Goal: Task Accomplishment & Management: Manage account settings

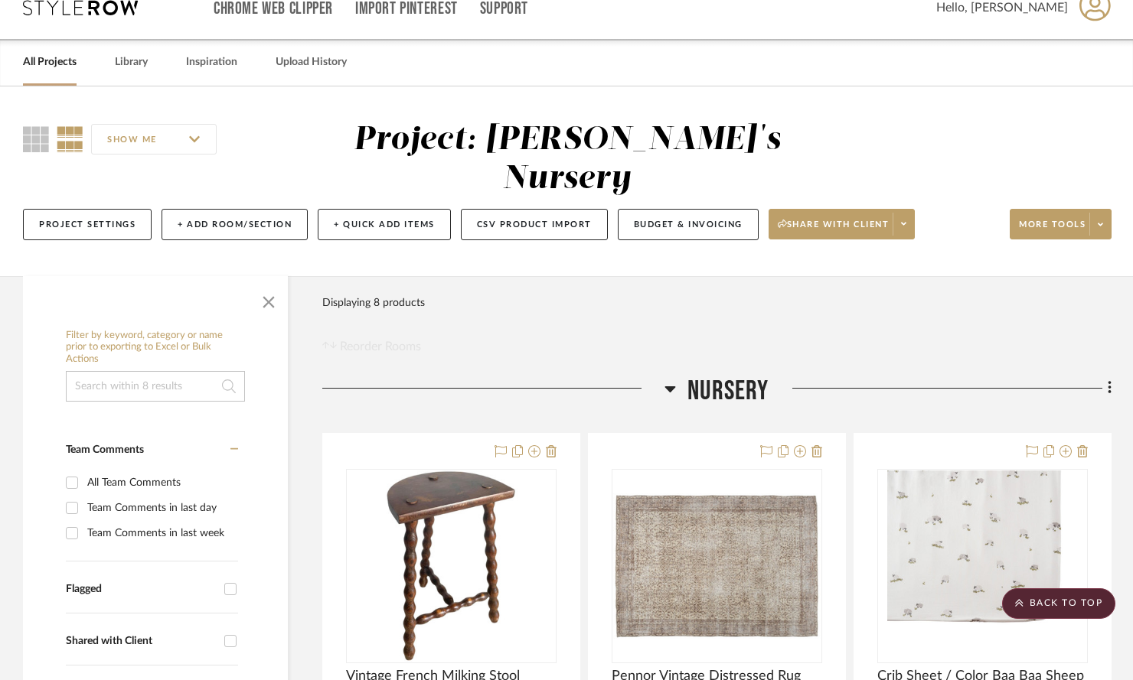
scroll to position [21, 0]
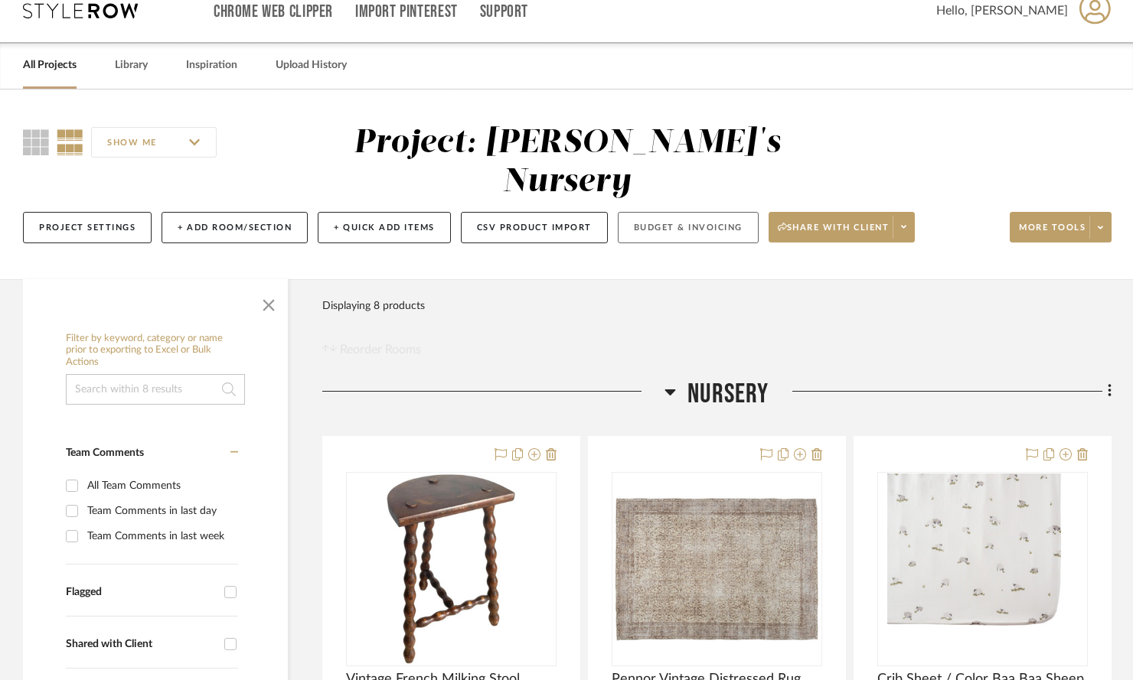
click at [674, 212] on button "Budget & Invoicing" at bounding box center [688, 227] width 141 height 31
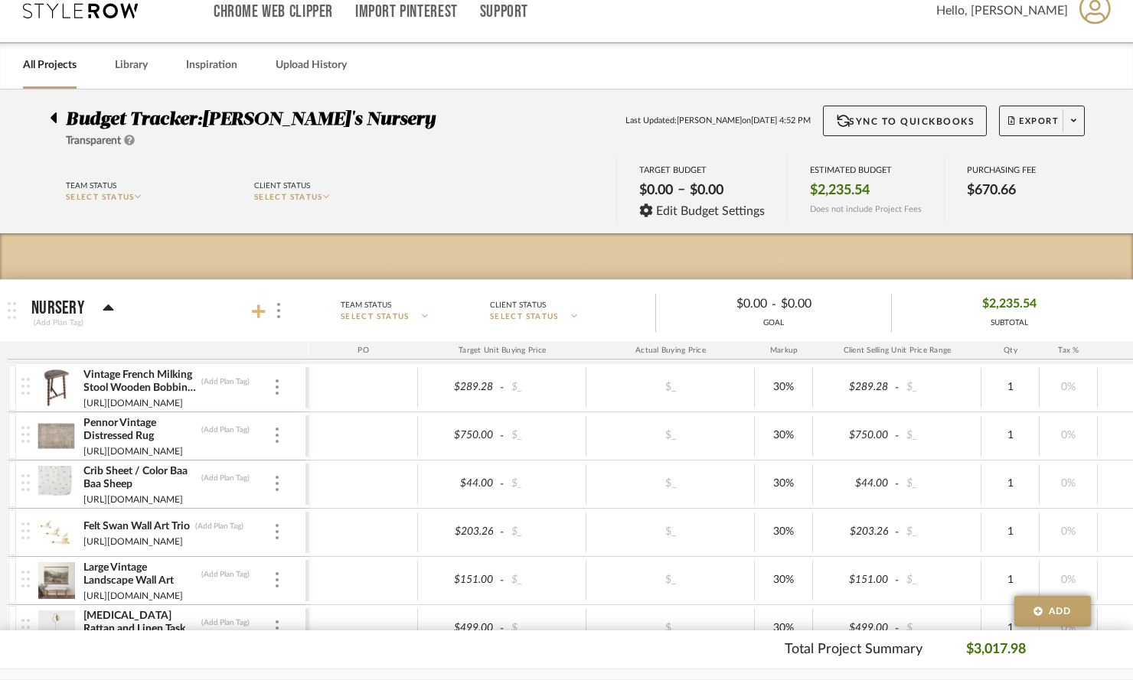
click at [257, 310] on icon at bounding box center [259, 312] width 14 height 14
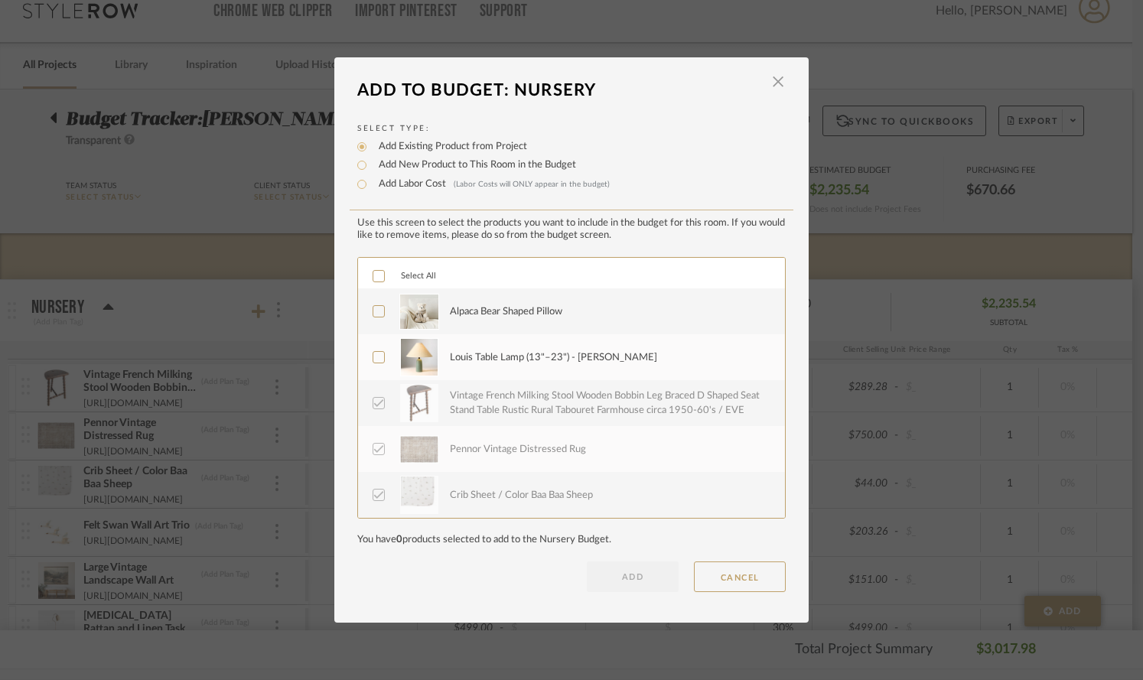
drag, startPoint x: 376, startPoint y: 311, endPoint x: 373, endPoint y: 335, distance: 24.7
click at [376, 311] on icon at bounding box center [379, 312] width 10 height 8
click at [377, 362] on icon at bounding box center [378, 357] width 11 height 11
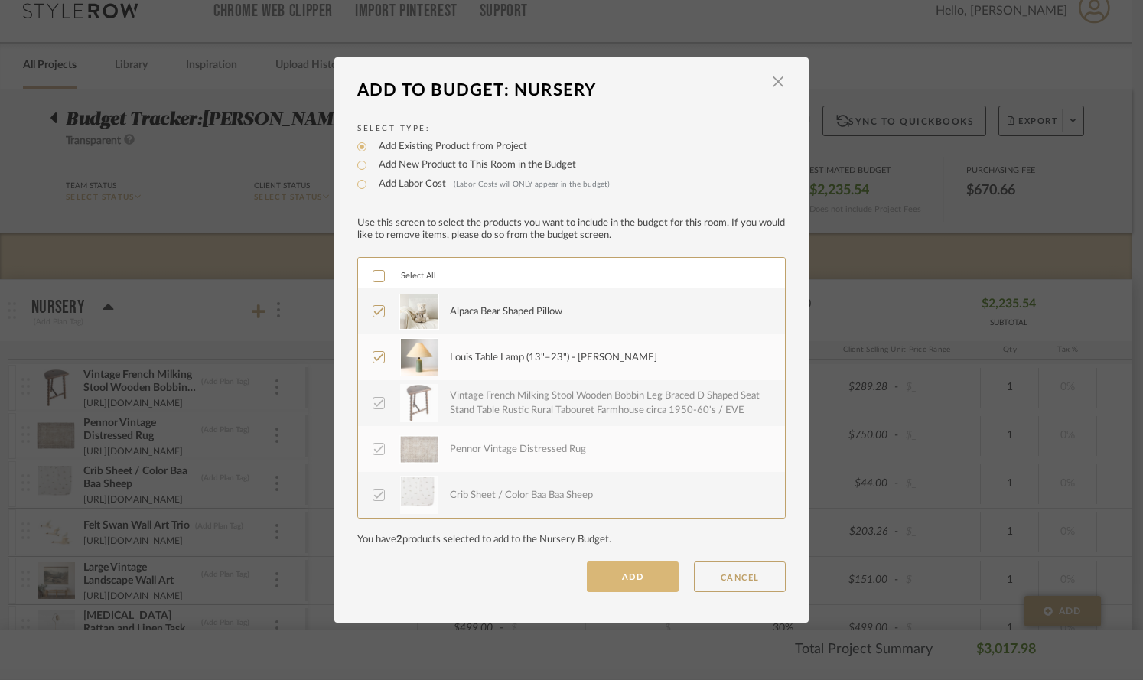
click at [669, 590] on button "ADD" at bounding box center [633, 577] width 92 height 31
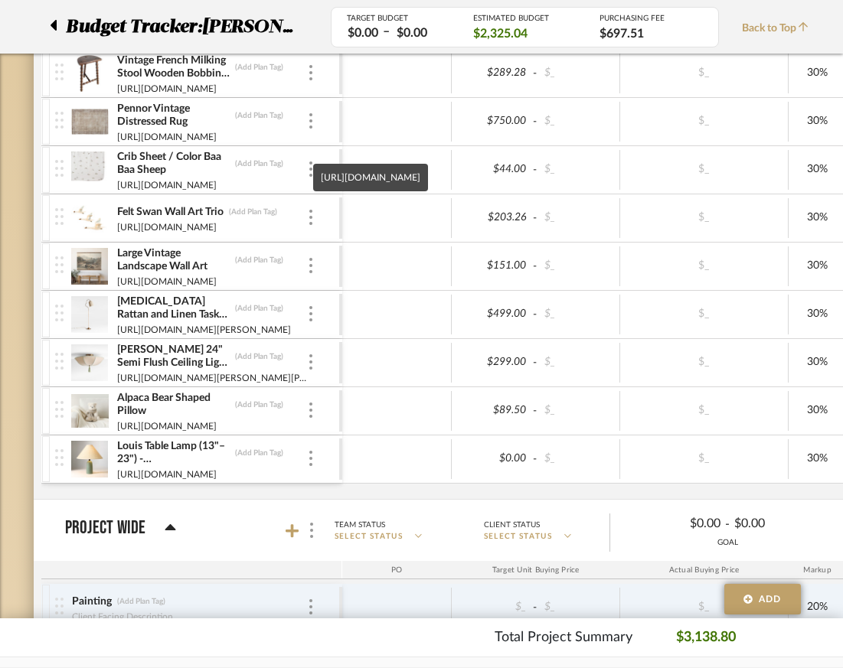
scroll to position [92, 0]
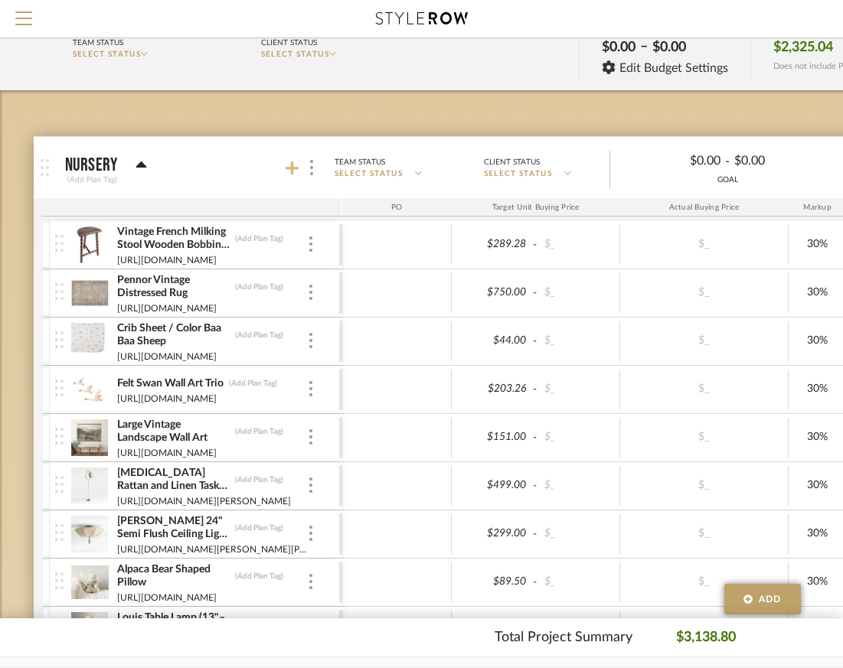
click at [292, 165] on icon at bounding box center [292, 168] width 14 height 14
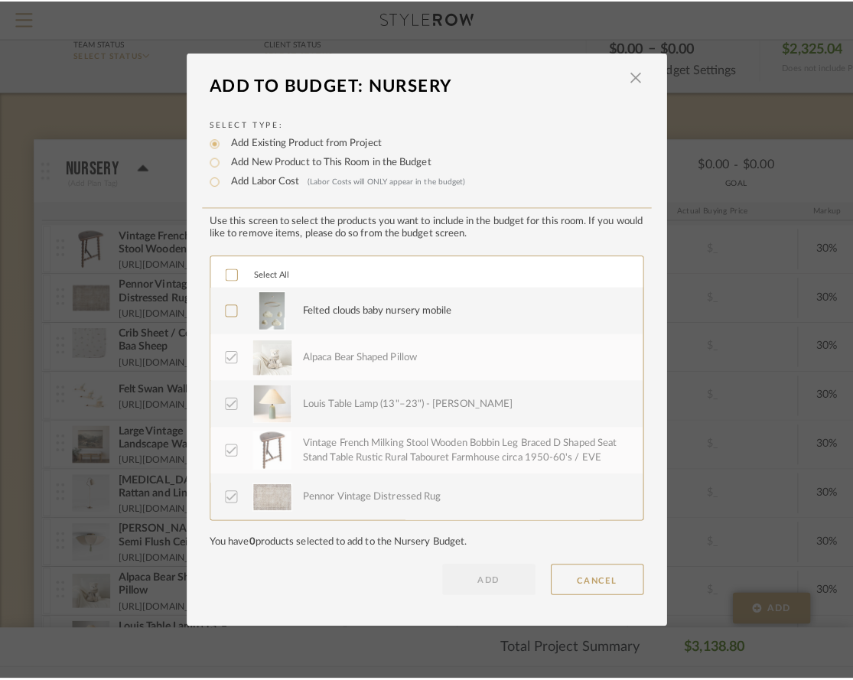
scroll to position [0, 0]
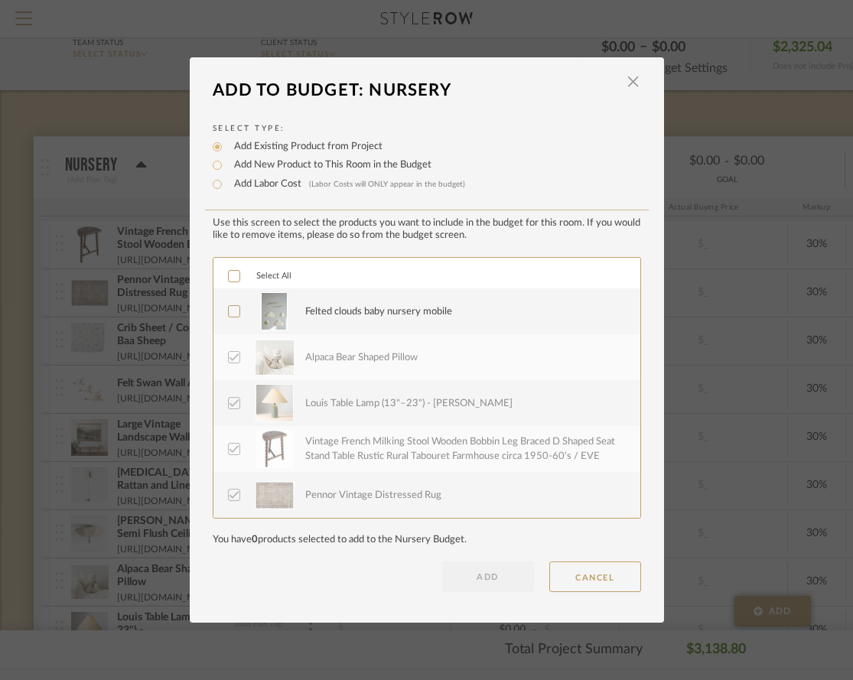
click at [230, 312] on icon at bounding box center [234, 312] width 10 height 8
click at [483, 576] on button "ADD" at bounding box center [488, 577] width 92 height 31
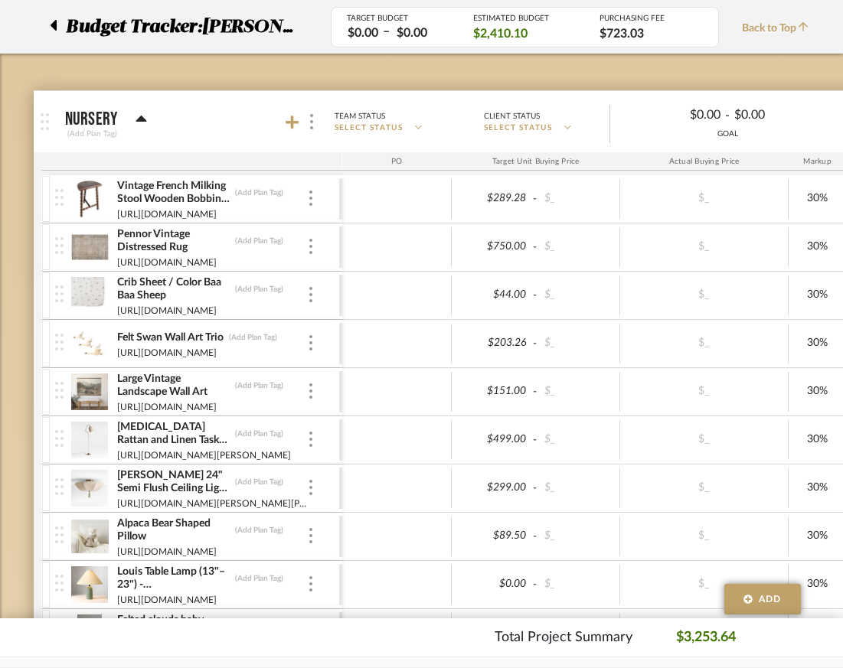
scroll to position [139, 0]
click at [290, 124] on icon at bounding box center [292, 121] width 14 height 15
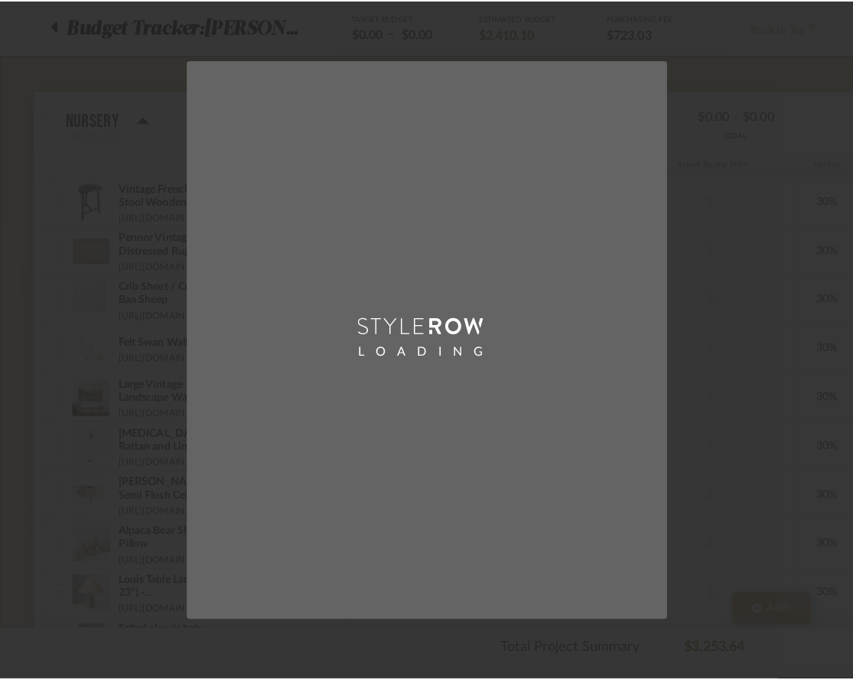
scroll to position [0, 0]
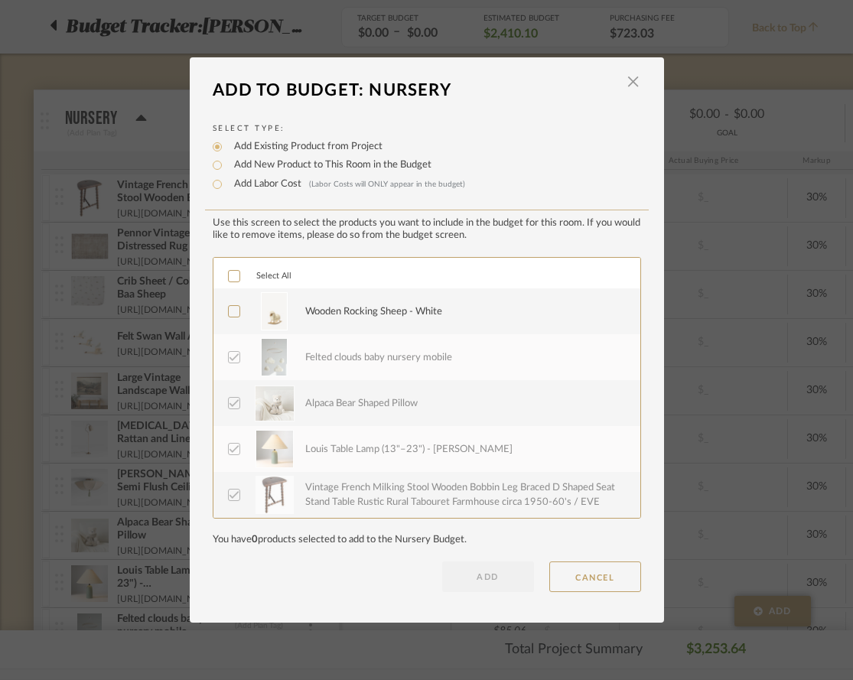
click at [230, 314] on icon at bounding box center [234, 311] width 11 height 11
click at [469, 585] on button "ADD" at bounding box center [488, 577] width 92 height 31
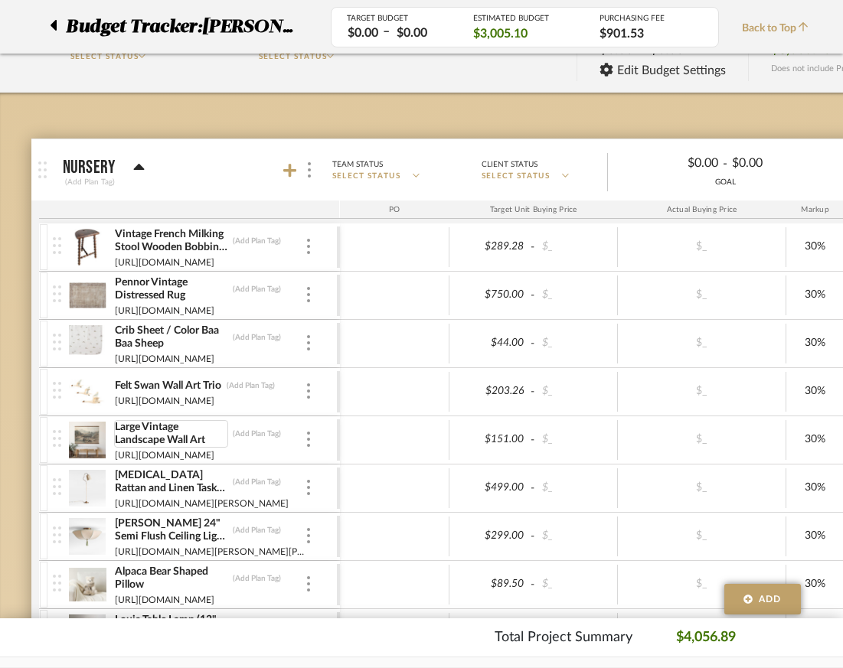
scroll to position [0, 2]
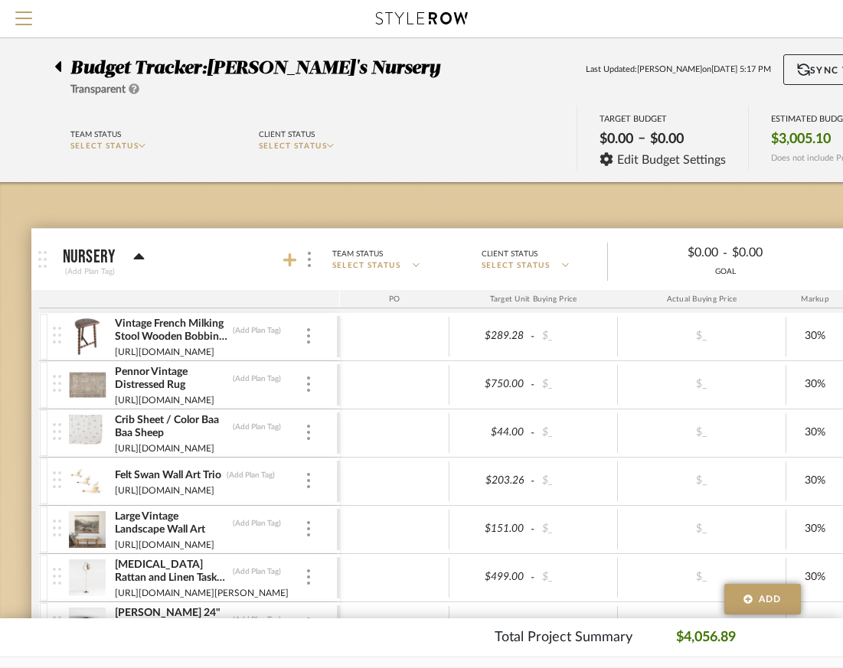
click at [289, 260] on icon at bounding box center [290, 260] width 14 height 14
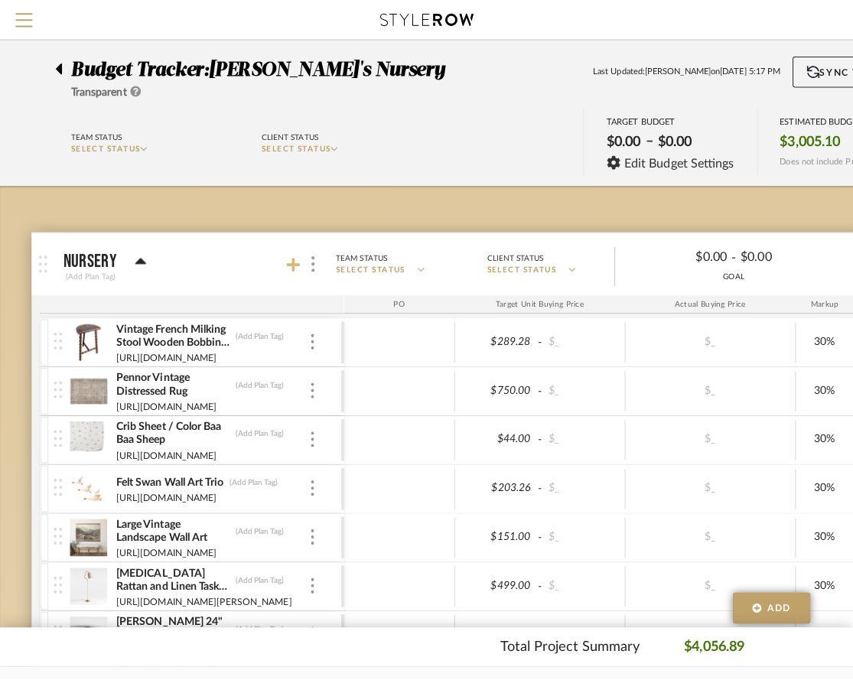
scroll to position [0, 0]
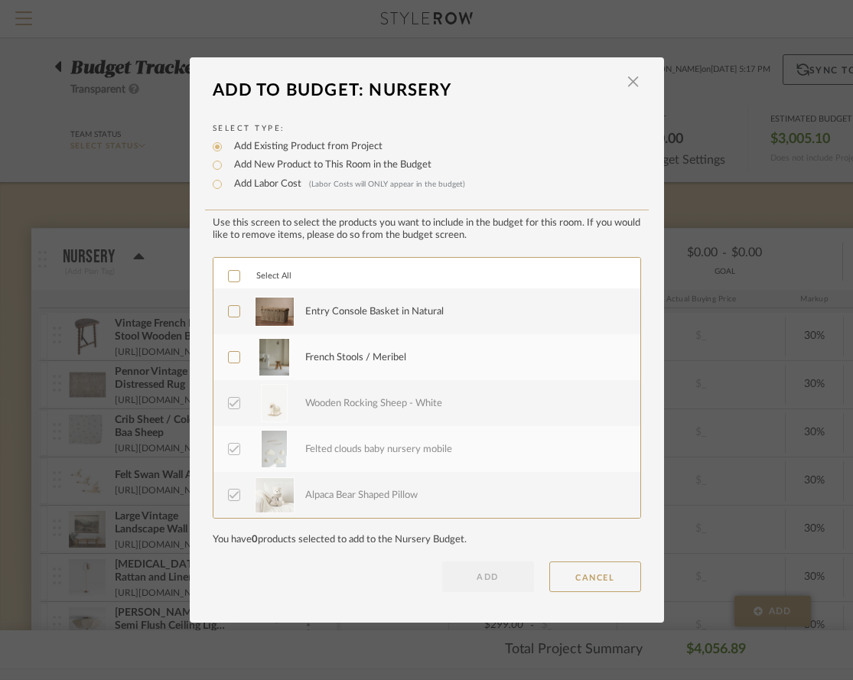
click at [229, 276] on icon at bounding box center [234, 276] width 11 height 11
click at [483, 572] on button "ADD" at bounding box center [488, 577] width 92 height 31
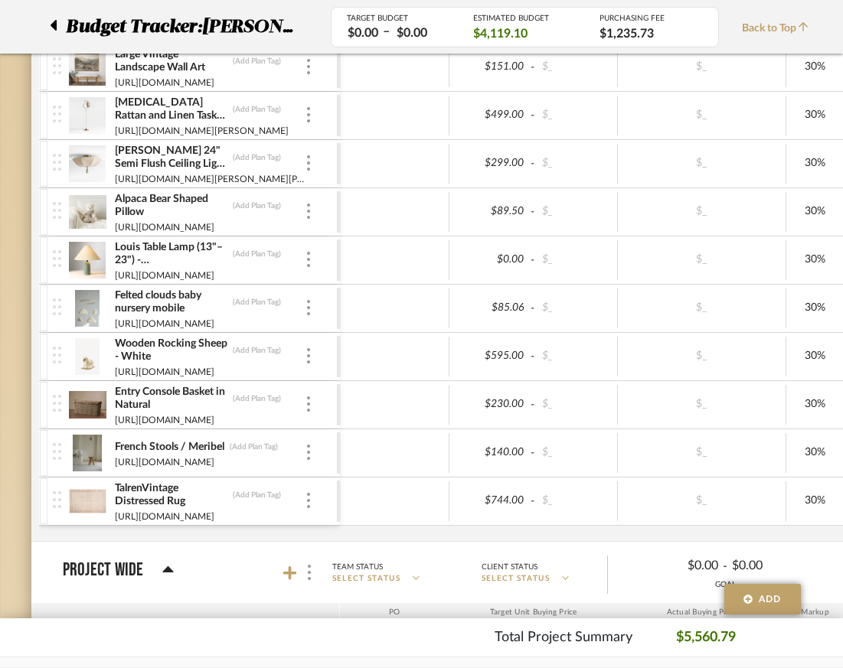
scroll to position [463, 2]
click at [307, 499] on img at bounding box center [308, 499] width 3 height 15
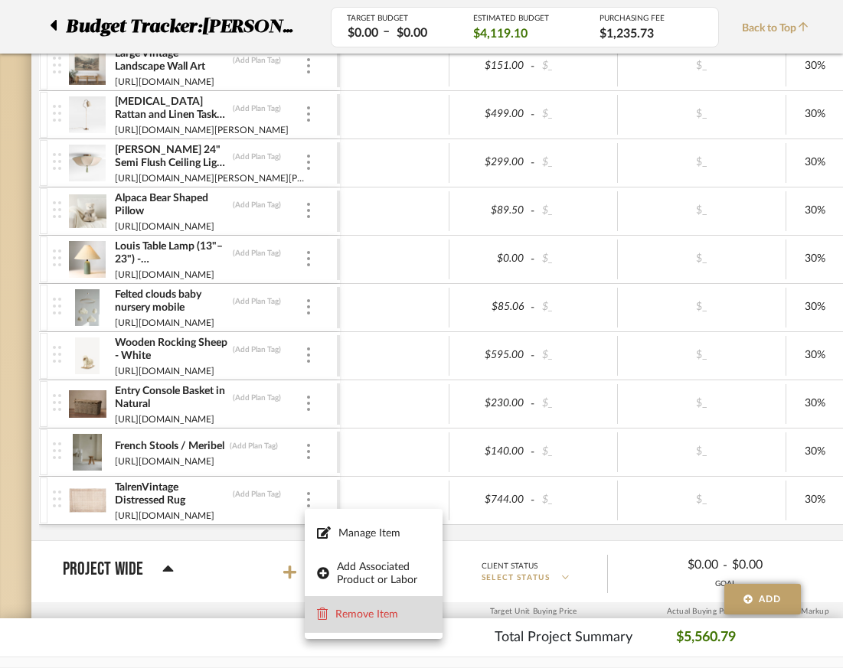
click at [367, 611] on span "Remove Item" at bounding box center [382, 614] width 95 height 13
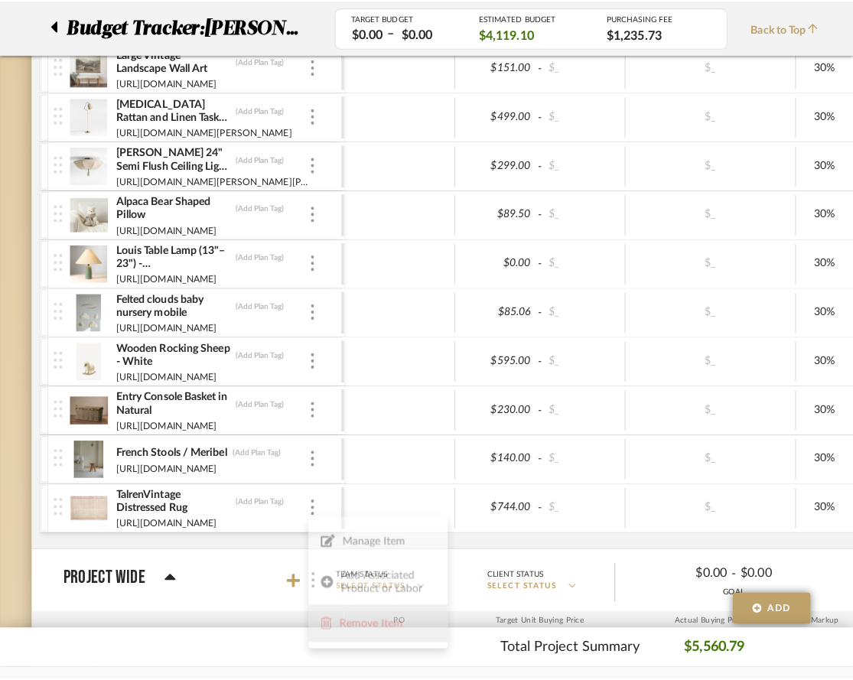
scroll to position [0, 0]
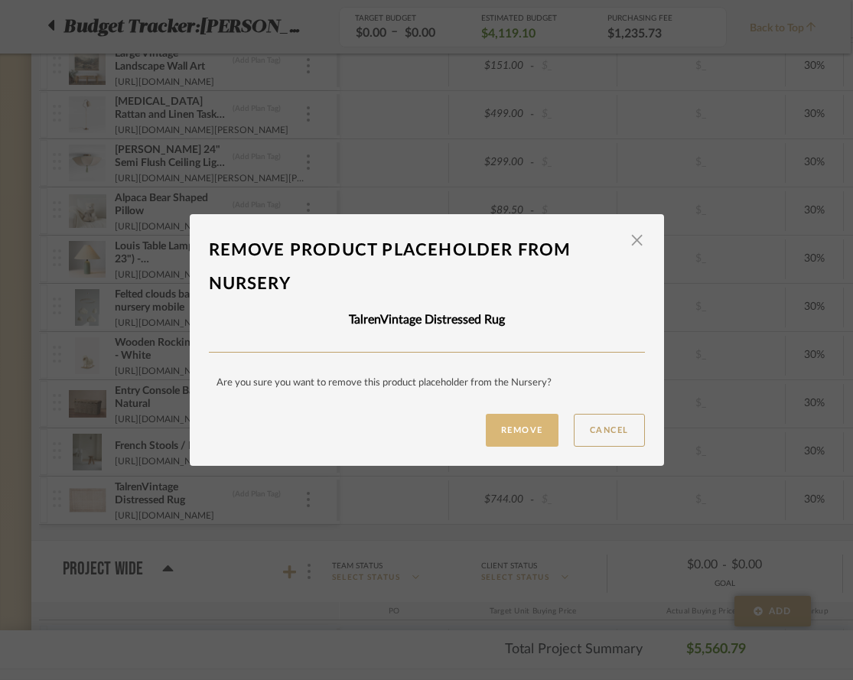
click at [520, 429] on button "Remove" at bounding box center [522, 430] width 73 height 33
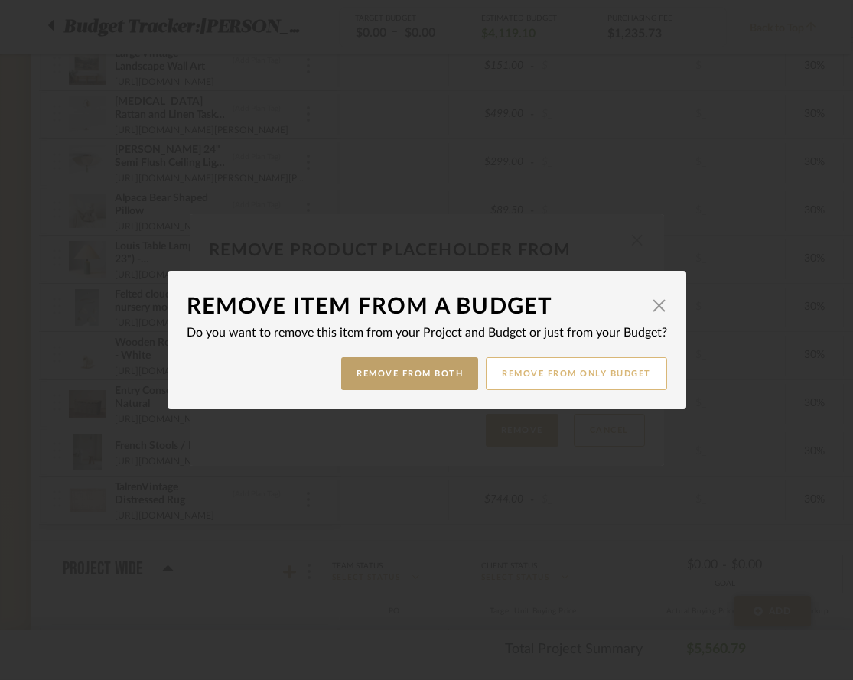
click at [514, 376] on button "Remove from only Budget" at bounding box center [576, 373] width 181 height 33
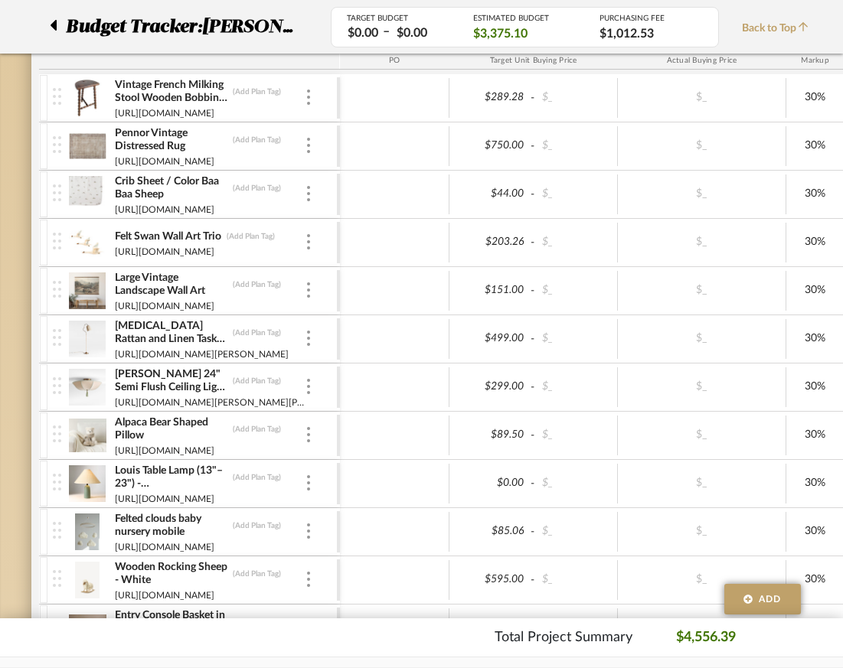
scroll to position [226, 2]
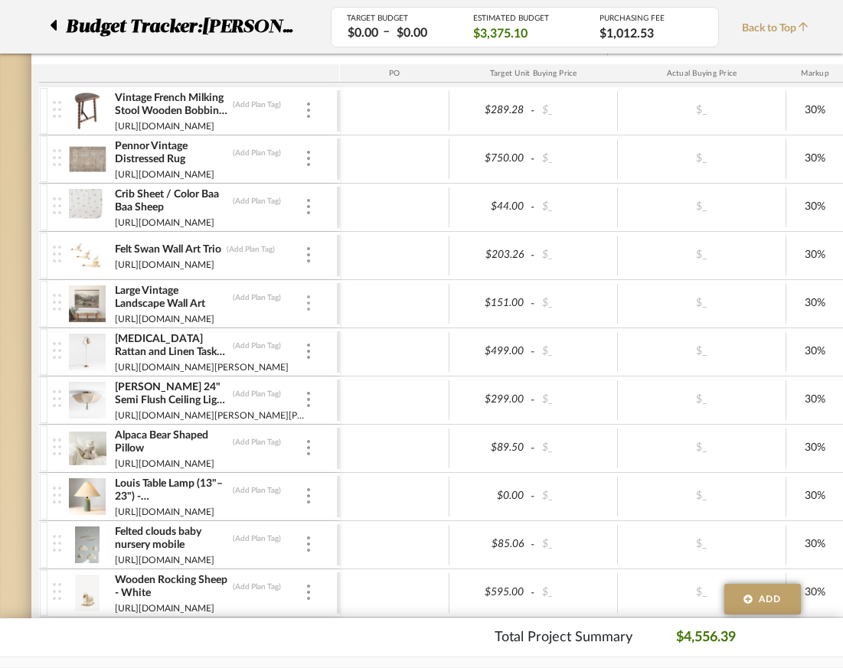
click at [307, 302] on img at bounding box center [308, 302] width 3 height 15
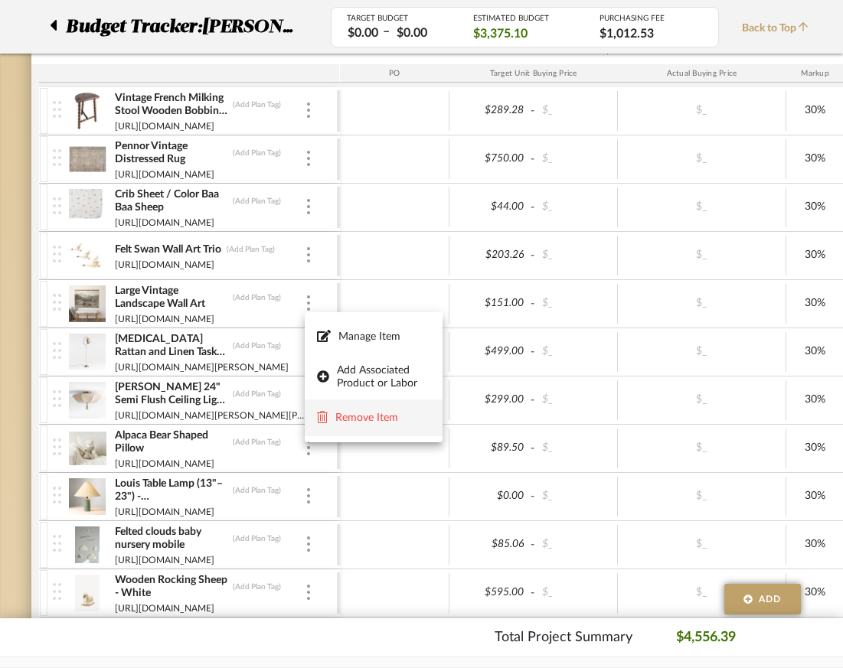
click at [364, 421] on span "Remove Item" at bounding box center [382, 418] width 95 height 13
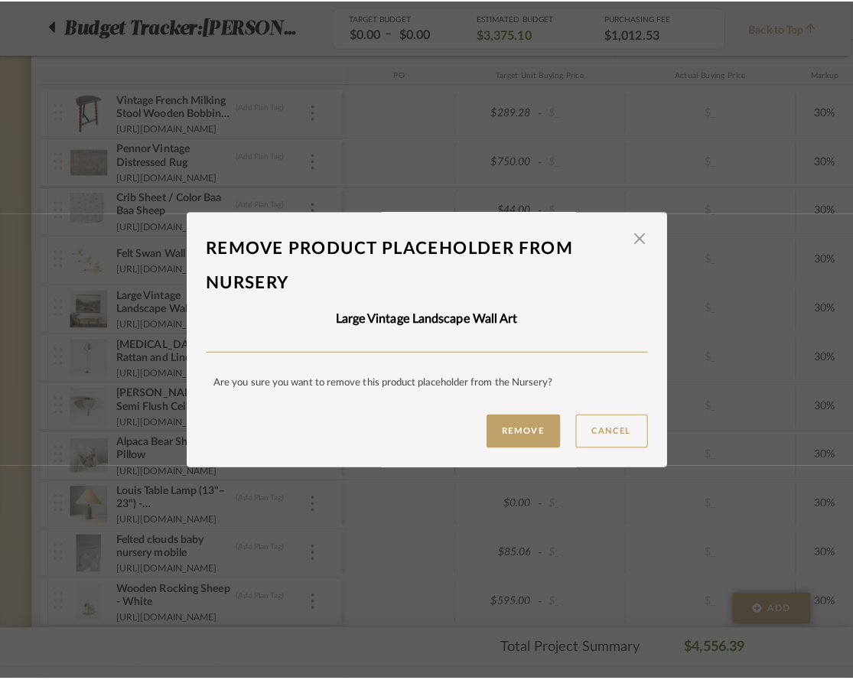
scroll to position [0, 0]
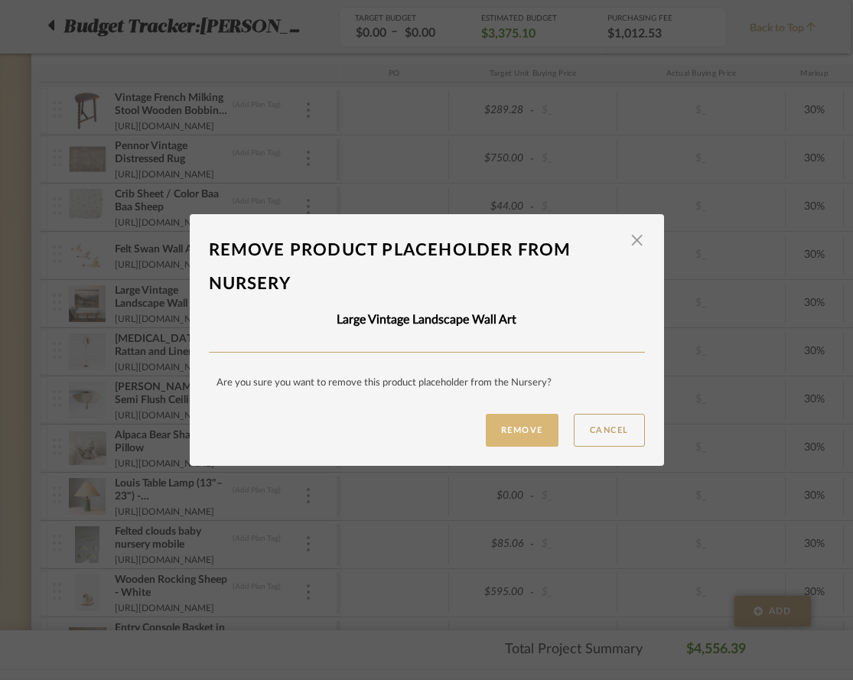
click at [530, 434] on button "Remove" at bounding box center [522, 430] width 73 height 33
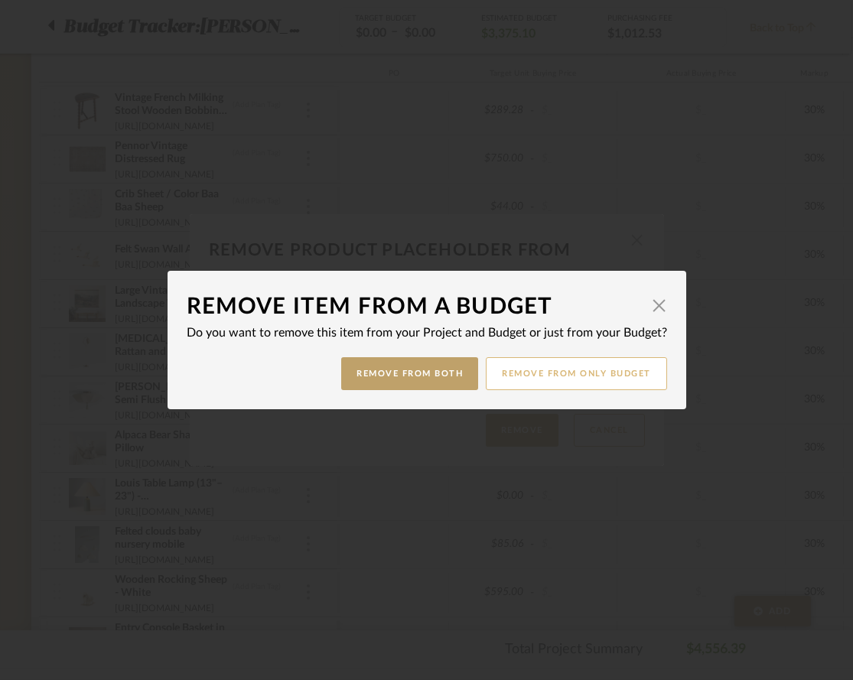
click at [546, 376] on button "Remove from only Budget" at bounding box center [576, 373] width 181 height 33
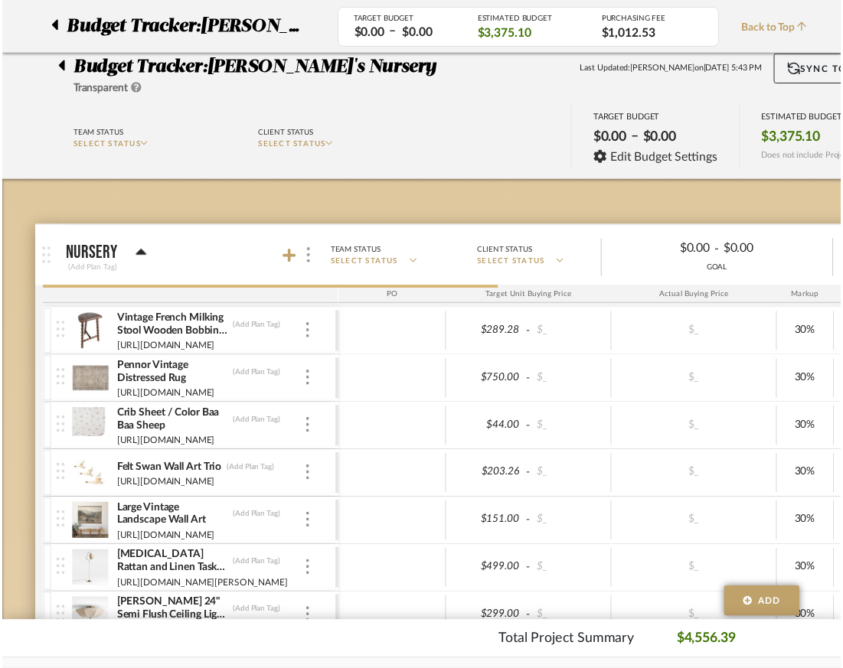
scroll to position [226, 2]
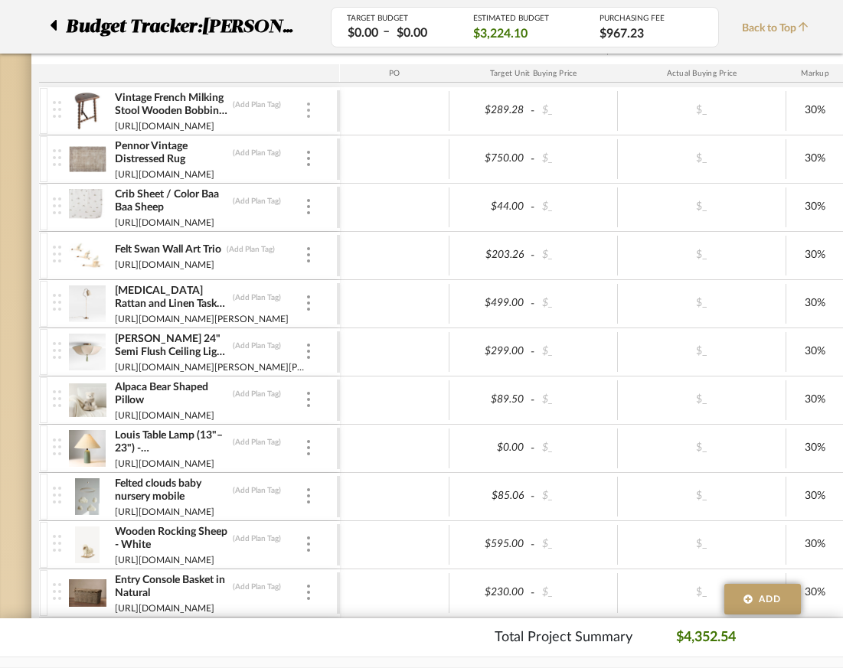
click at [305, 112] on div at bounding box center [309, 111] width 8 height 17
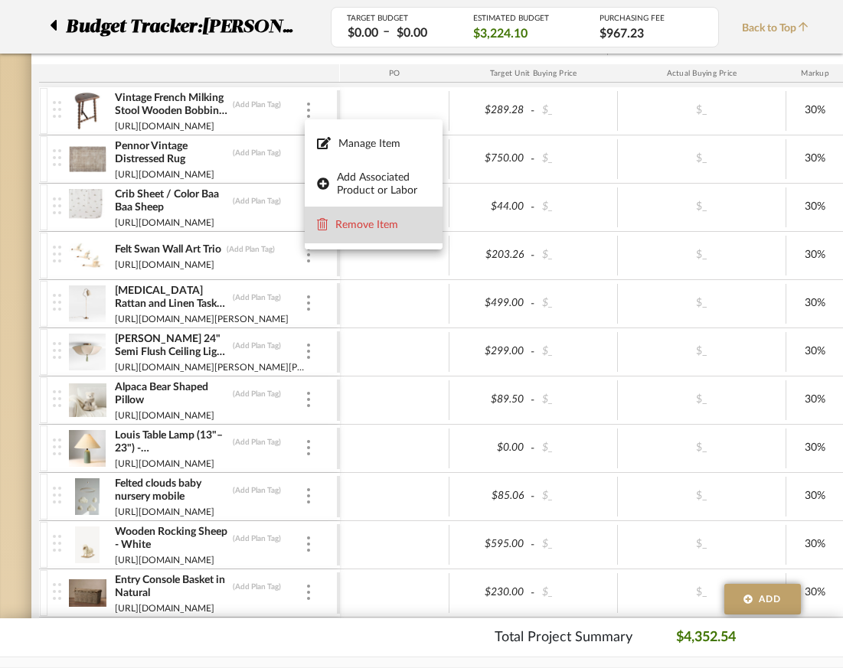
click at [351, 218] on span "Remove Item" at bounding box center [373, 225] width 113 height 15
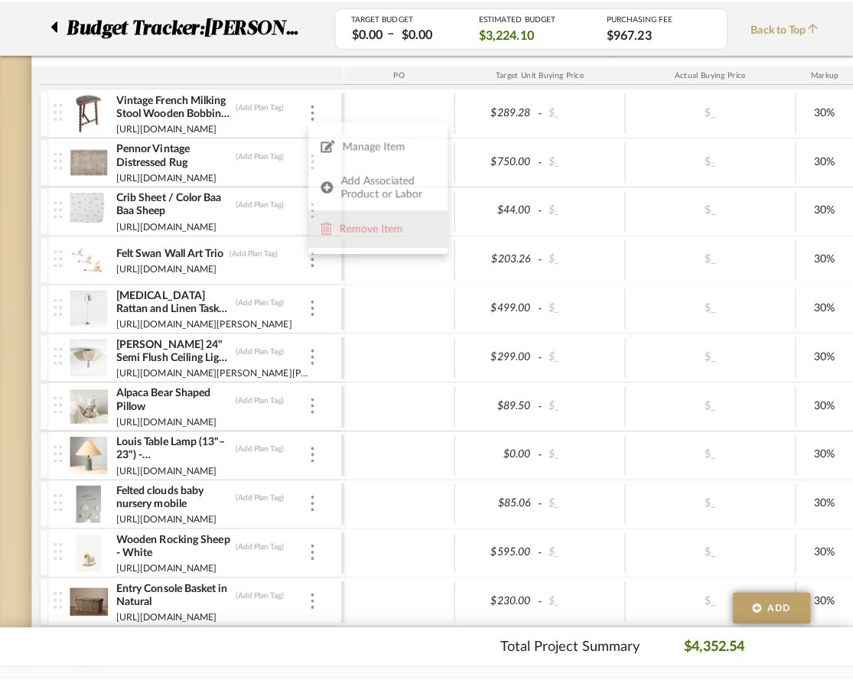
scroll to position [0, 0]
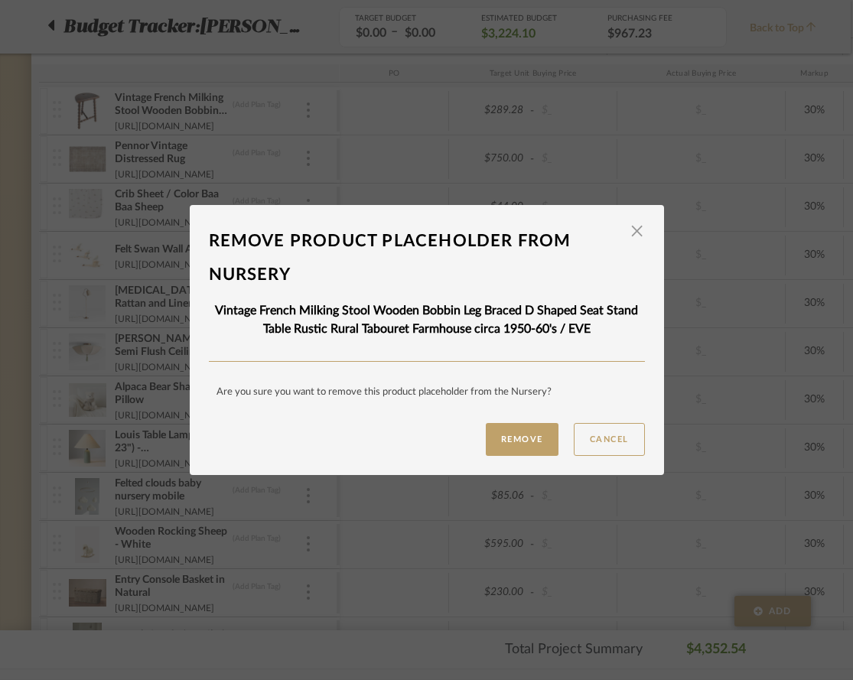
click at [526, 439] on button "Remove" at bounding box center [522, 439] width 73 height 33
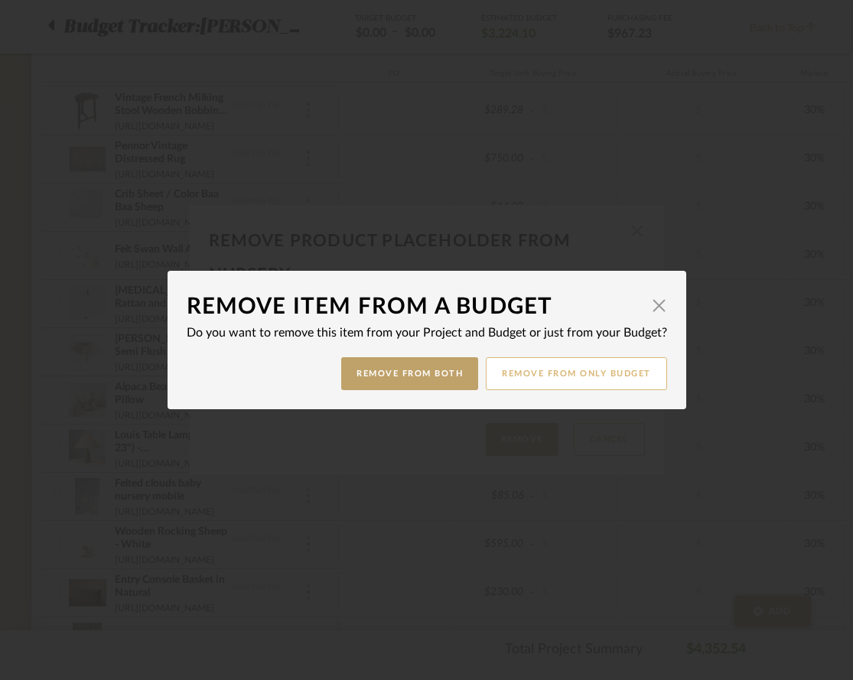
click at [512, 380] on button "Remove from only Budget" at bounding box center [576, 373] width 181 height 33
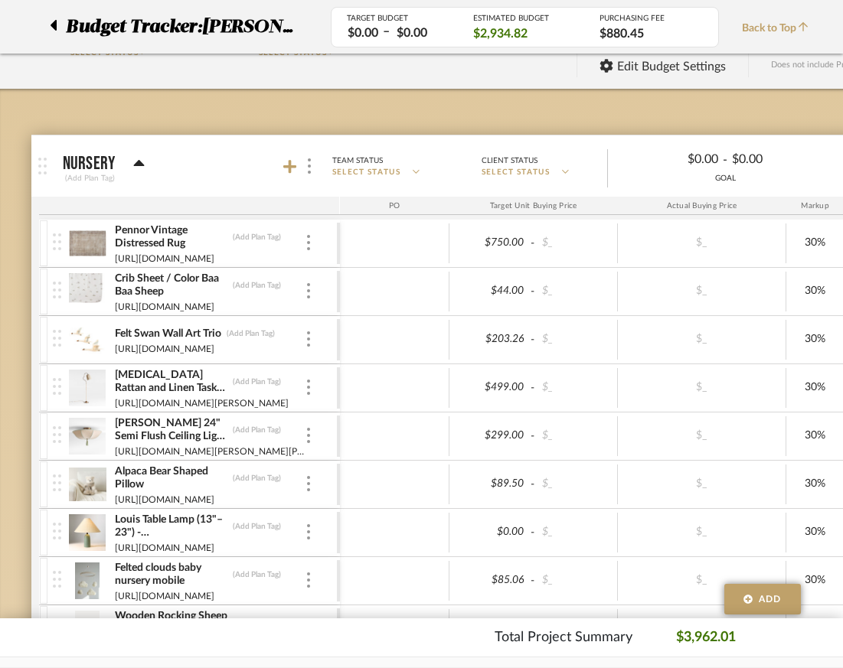
scroll to position [0, 2]
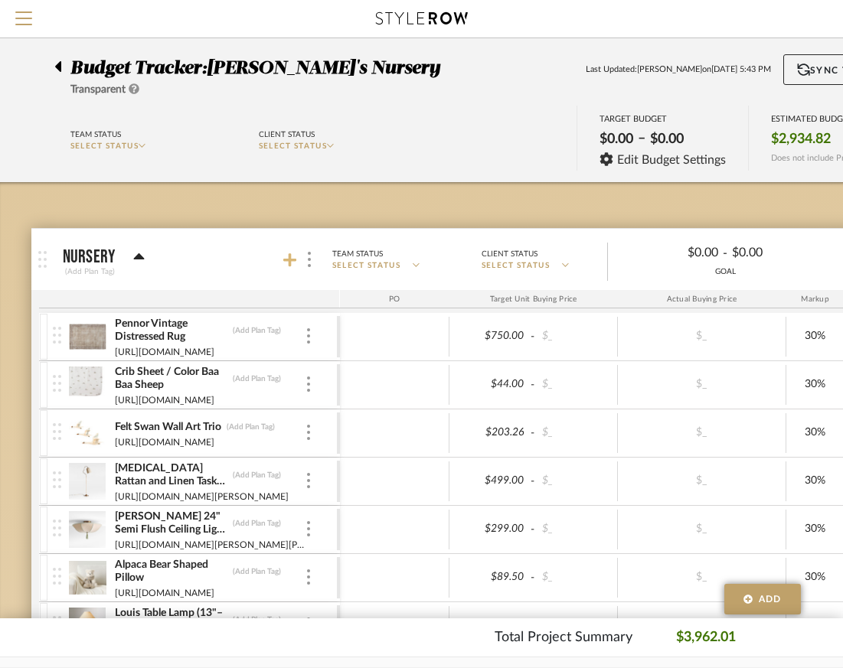
click at [291, 261] on icon at bounding box center [290, 260] width 14 height 14
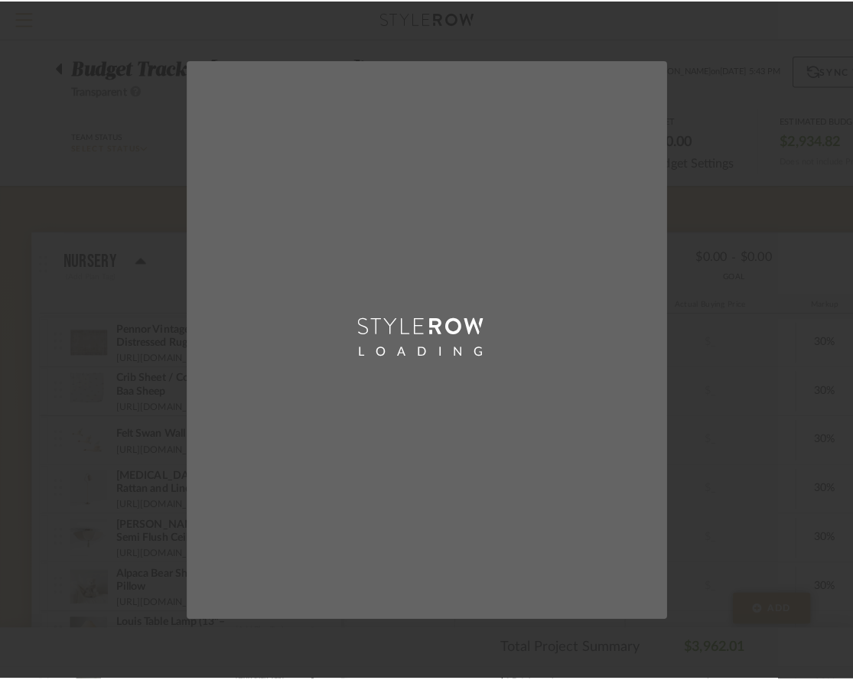
scroll to position [0, 0]
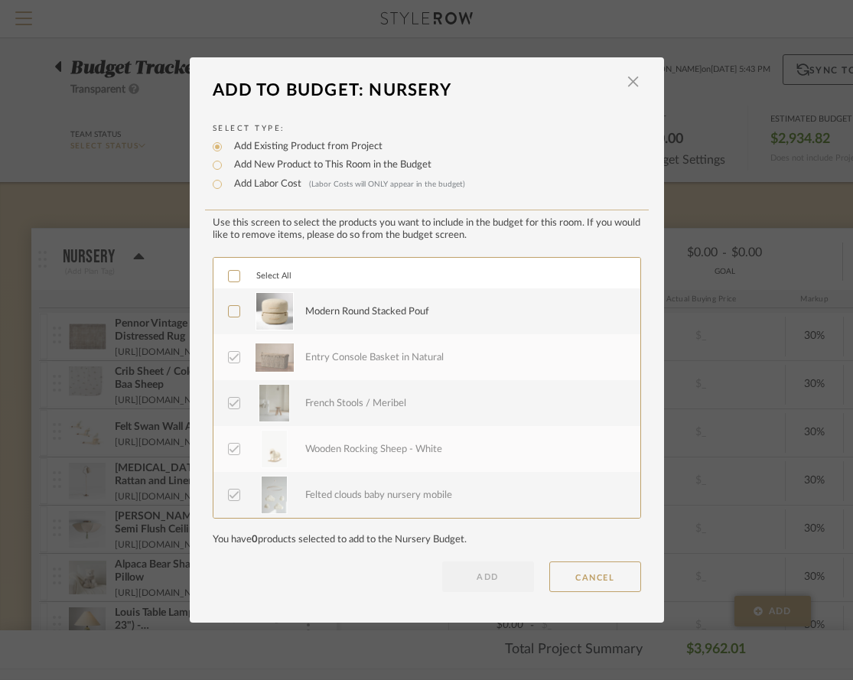
click at [235, 311] on label "Modern Round Stacked Pouf" at bounding box center [425, 311] width 395 height 38
click at [500, 575] on button "ADD" at bounding box center [488, 577] width 92 height 31
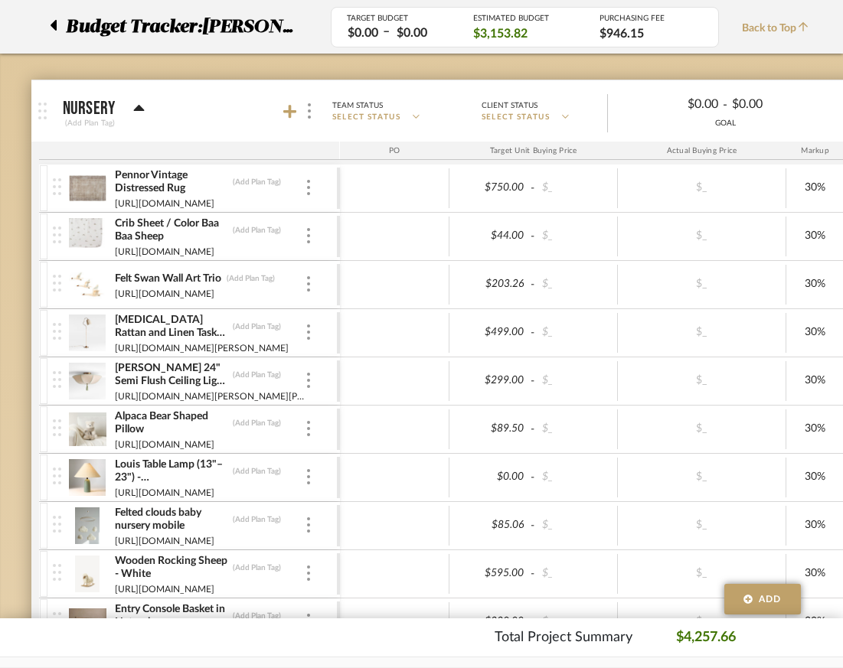
scroll to position [128, 2]
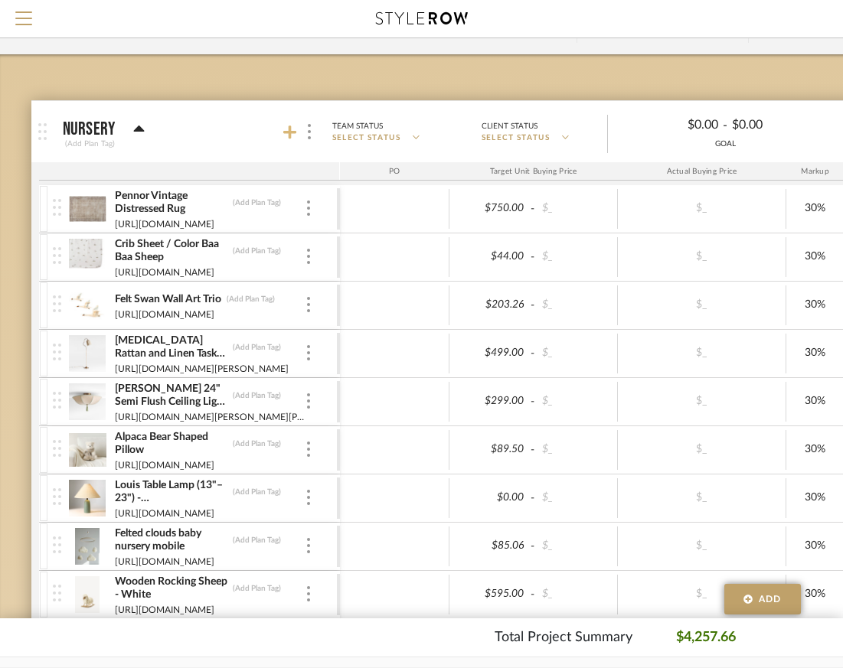
click at [292, 130] on icon at bounding box center [290, 132] width 14 height 15
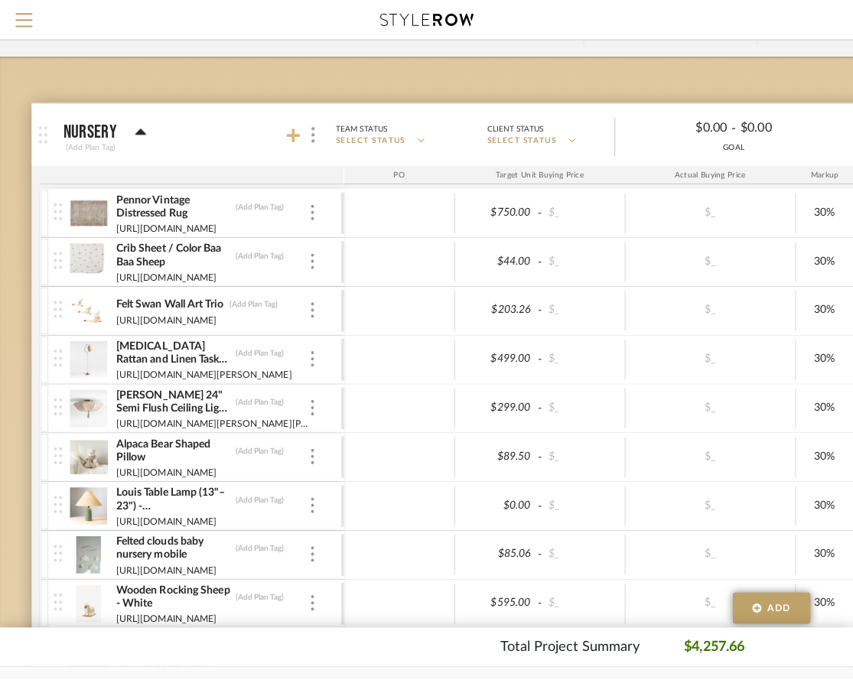
scroll to position [0, 0]
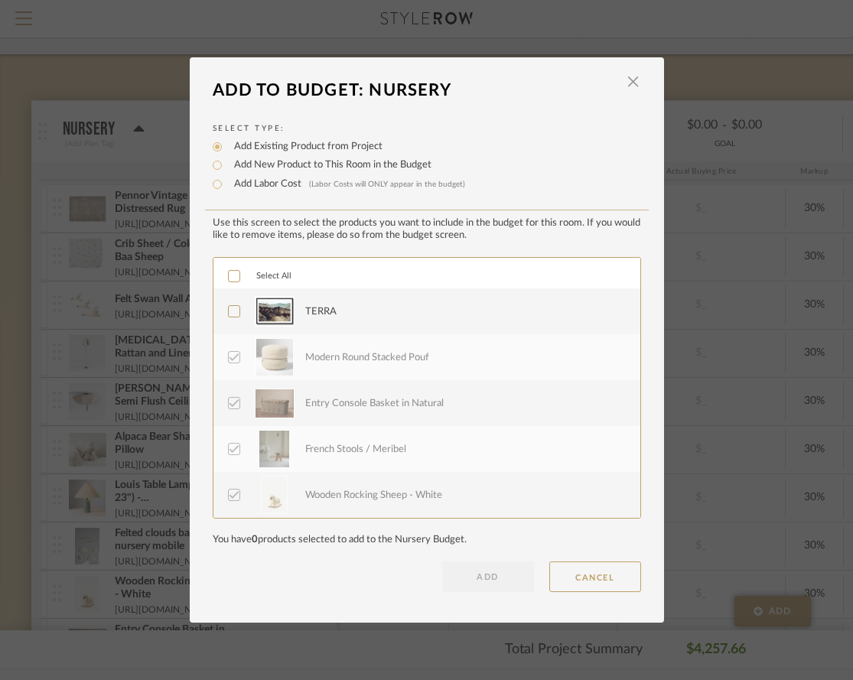
click at [230, 311] on icon at bounding box center [234, 311] width 11 height 11
click at [483, 577] on button "ADD" at bounding box center [488, 577] width 92 height 31
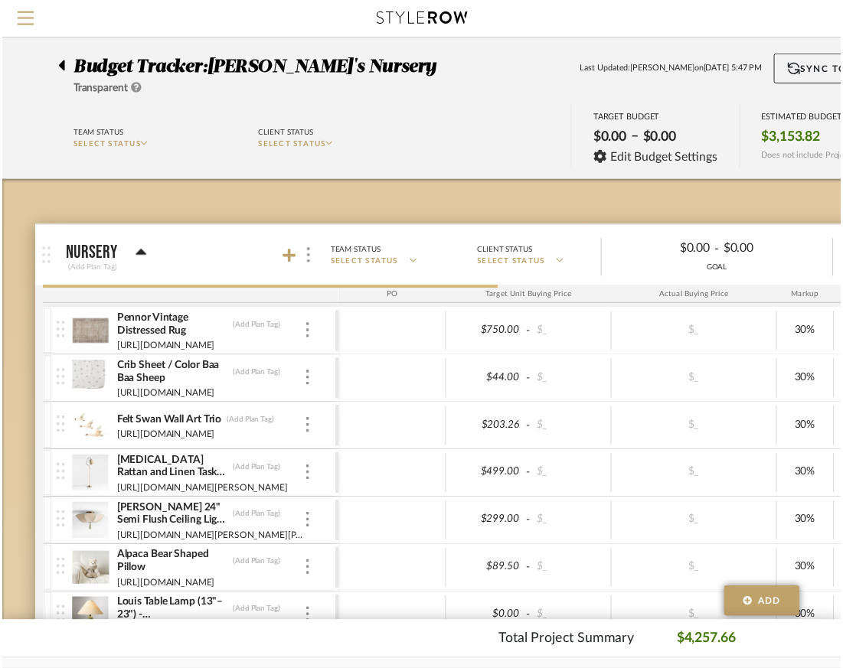
scroll to position [128, 2]
